Goal: Navigation & Orientation: Go to known website

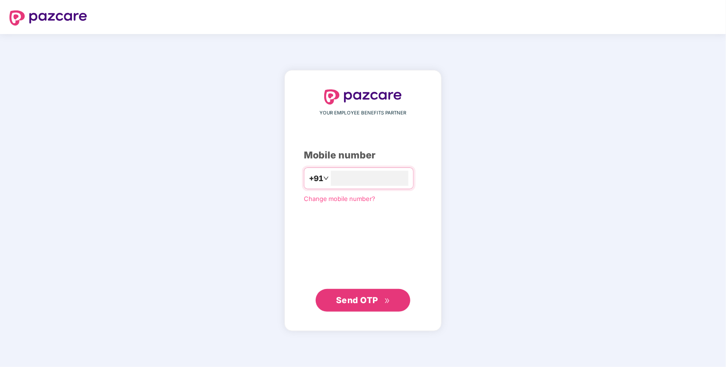
type input "**********"
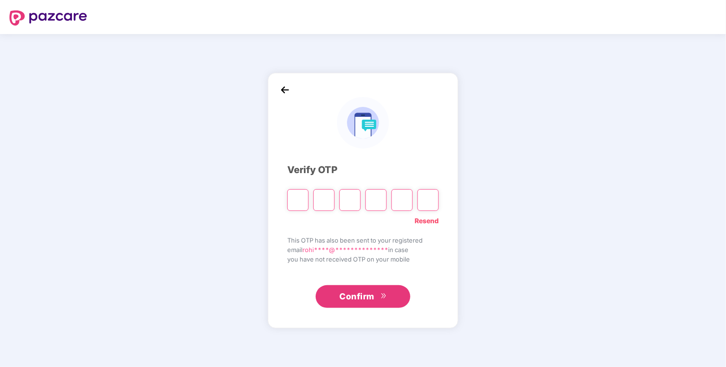
type input "*"
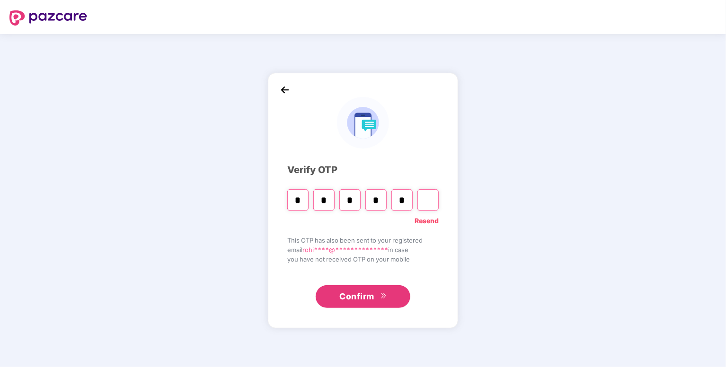
type input "*"
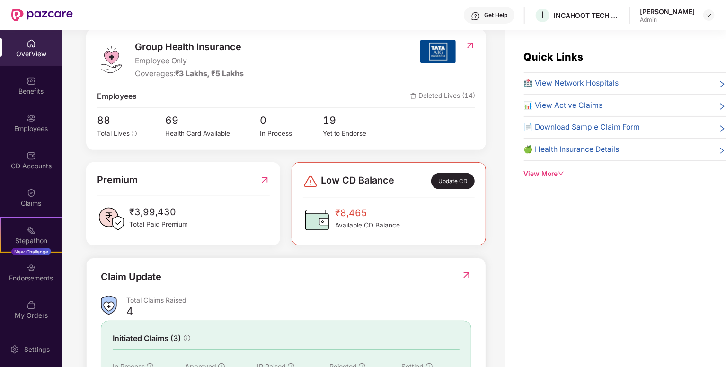
scroll to position [123, 0]
